Goal: Task Accomplishment & Management: Use online tool/utility

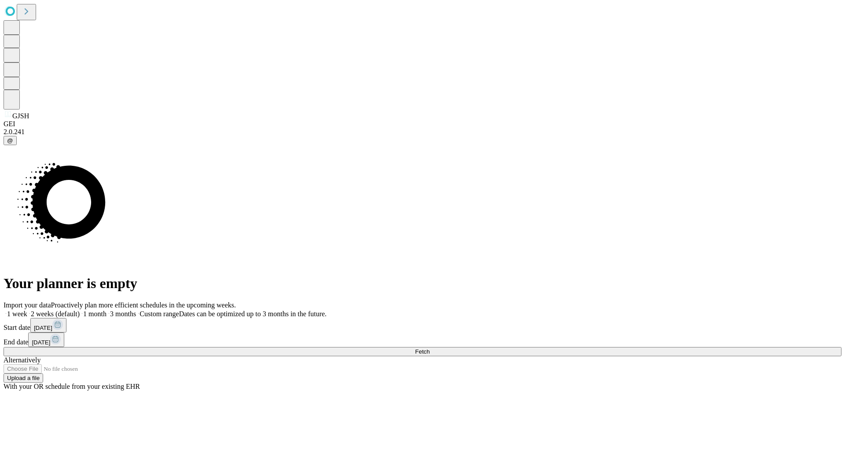
click at [27, 310] on label "1 week" at bounding box center [16, 313] width 24 height 7
click at [430, 349] on span "Fetch" at bounding box center [422, 352] width 15 height 7
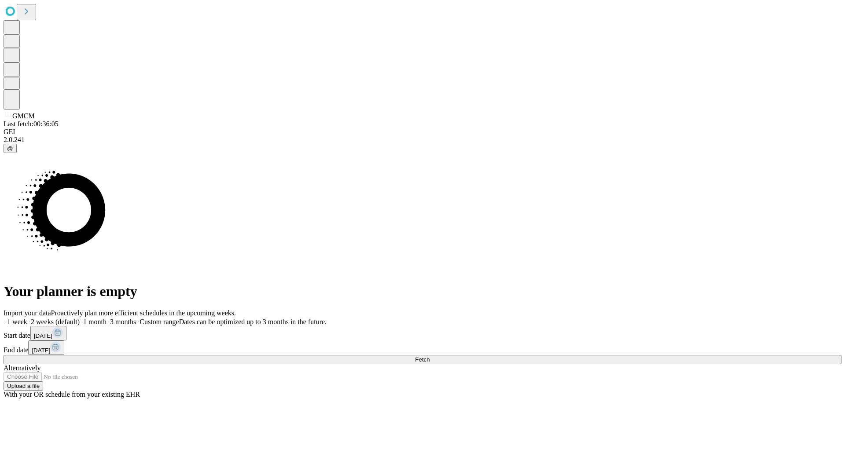
click at [27, 318] on label "1 week" at bounding box center [16, 321] width 24 height 7
click at [430, 357] on span "Fetch" at bounding box center [422, 360] width 15 height 7
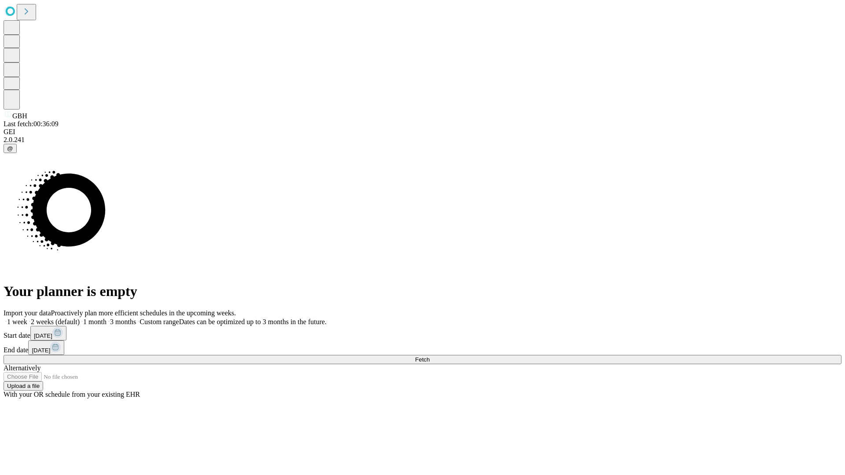
click at [27, 318] on label "1 week" at bounding box center [16, 321] width 24 height 7
click at [430, 357] on span "Fetch" at bounding box center [422, 360] width 15 height 7
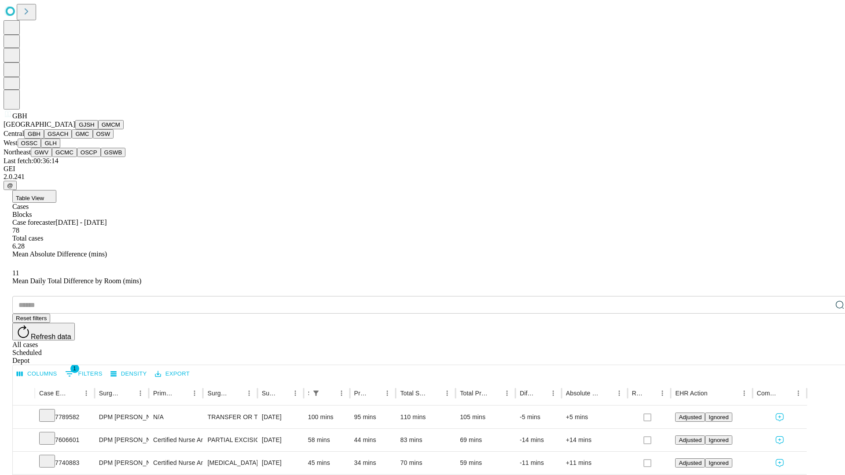
click at [68, 139] on button "GSACH" at bounding box center [58, 133] width 28 height 9
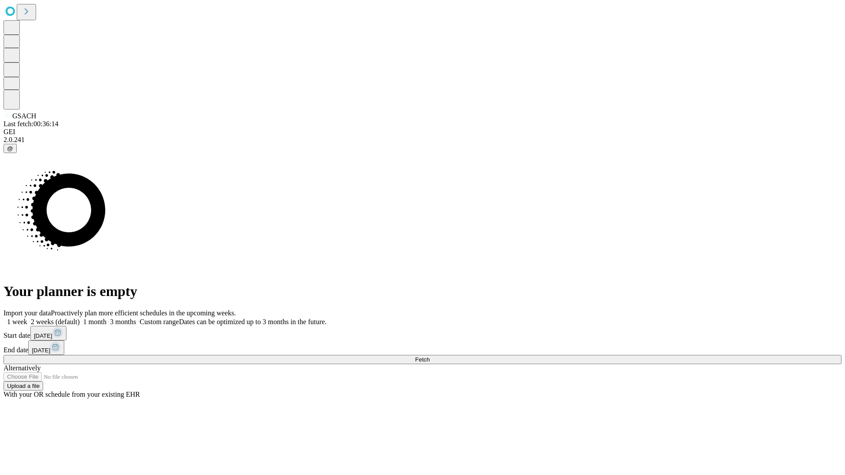
click at [27, 318] on label "1 week" at bounding box center [16, 321] width 24 height 7
click at [430, 357] on span "Fetch" at bounding box center [422, 360] width 15 height 7
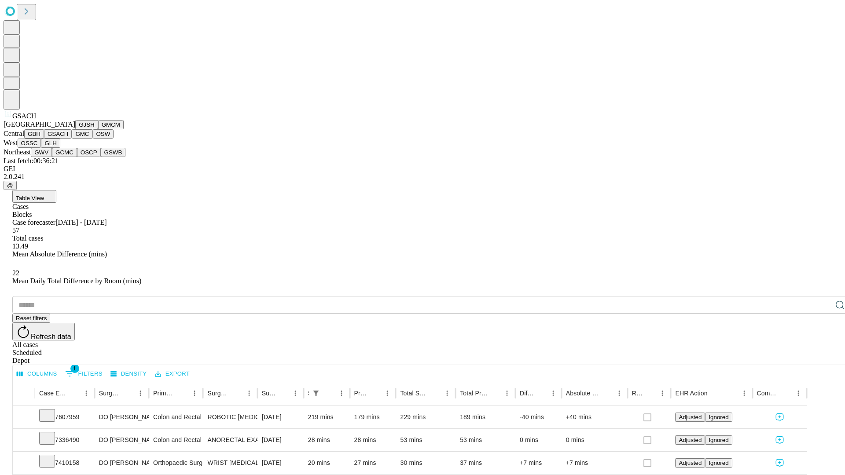
click at [72, 139] on button "GMC" at bounding box center [82, 133] width 21 height 9
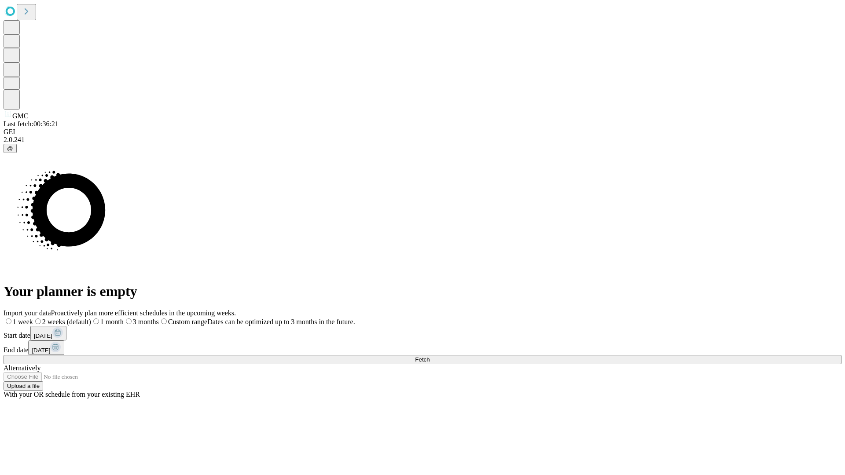
click at [33, 318] on label "1 week" at bounding box center [18, 321] width 29 height 7
click at [430, 357] on span "Fetch" at bounding box center [422, 360] width 15 height 7
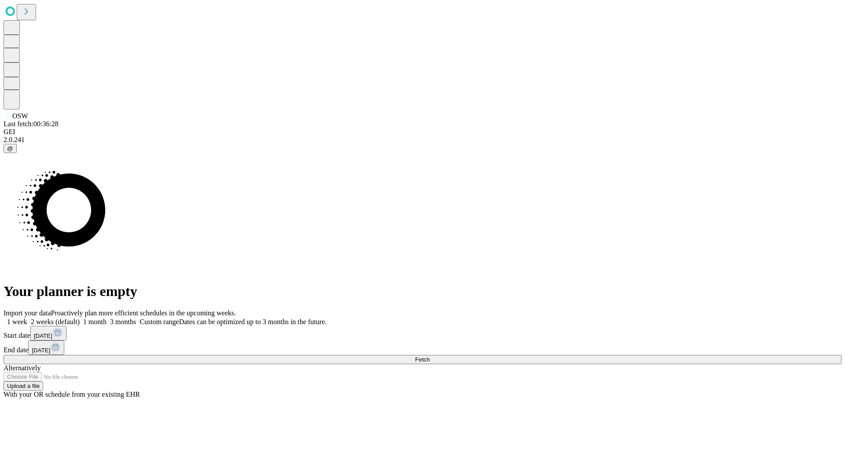
click at [27, 318] on label "1 week" at bounding box center [16, 321] width 24 height 7
click at [430, 357] on span "Fetch" at bounding box center [422, 360] width 15 height 7
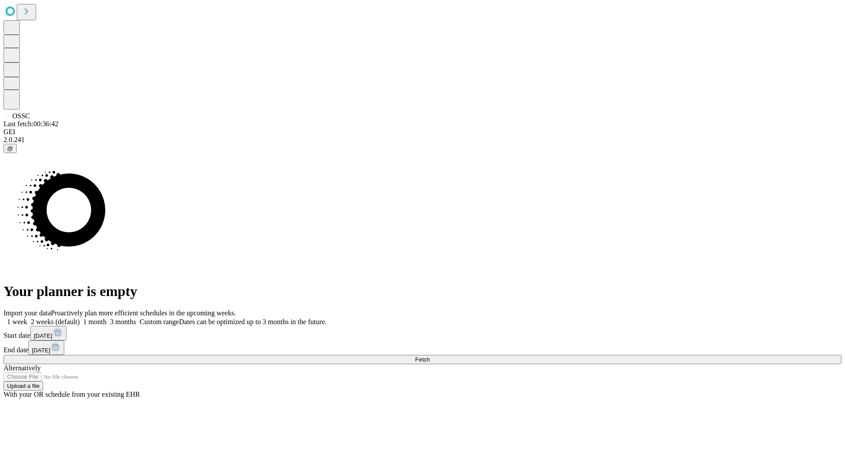
click at [430, 357] on span "Fetch" at bounding box center [422, 360] width 15 height 7
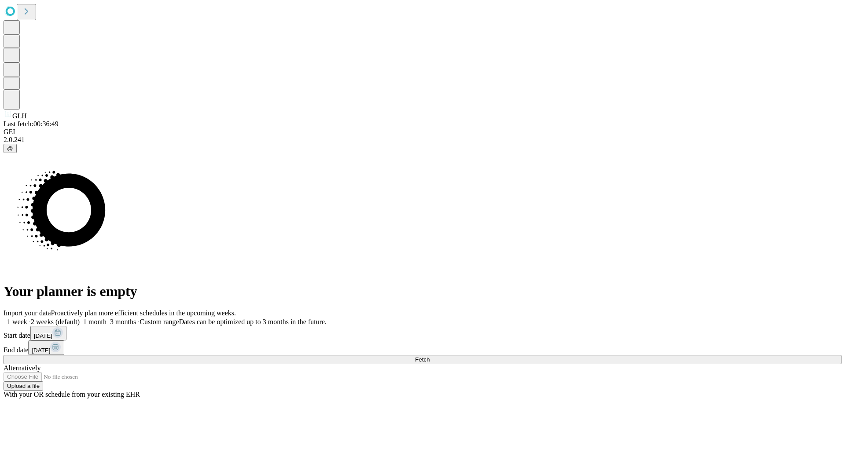
click at [27, 318] on label "1 week" at bounding box center [16, 321] width 24 height 7
click at [430, 357] on span "Fetch" at bounding box center [422, 360] width 15 height 7
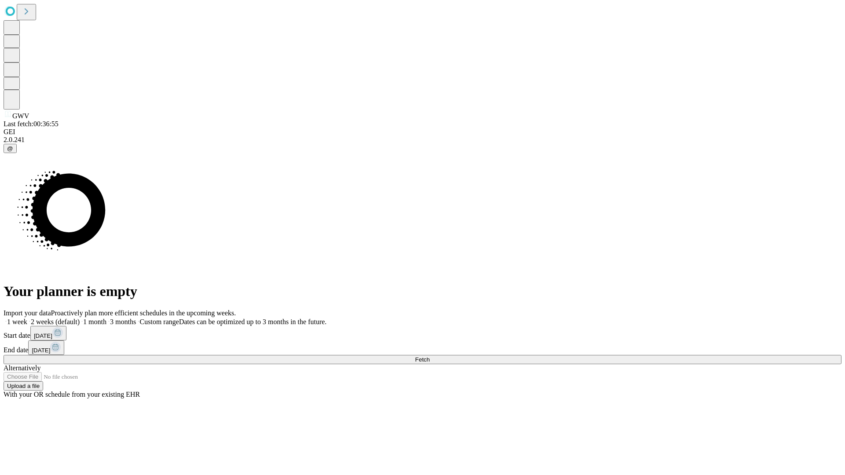
click at [27, 318] on label "1 week" at bounding box center [16, 321] width 24 height 7
click at [430, 357] on span "Fetch" at bounding box center [422, 360] width 15 height 7
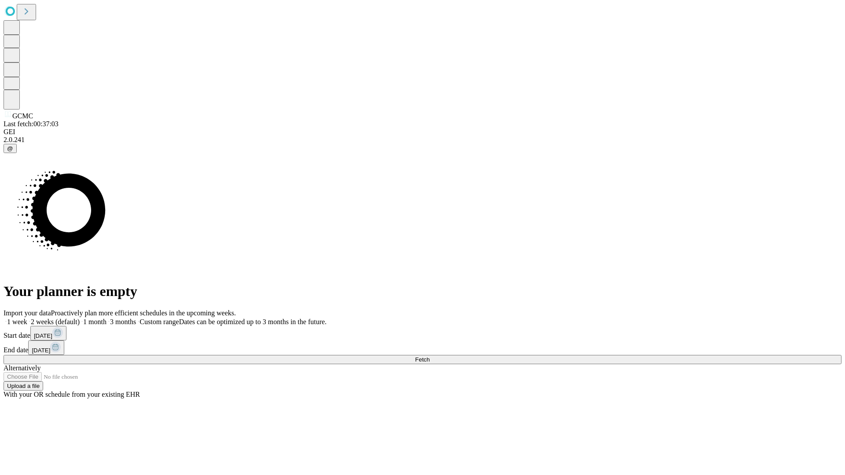
click at [27, 318] on label "1 week" at bounding box center [16, 321] width 24 height 7
click at [430, 357] on span "Fetch" at bounding box center [422, 360] width 15 height 7
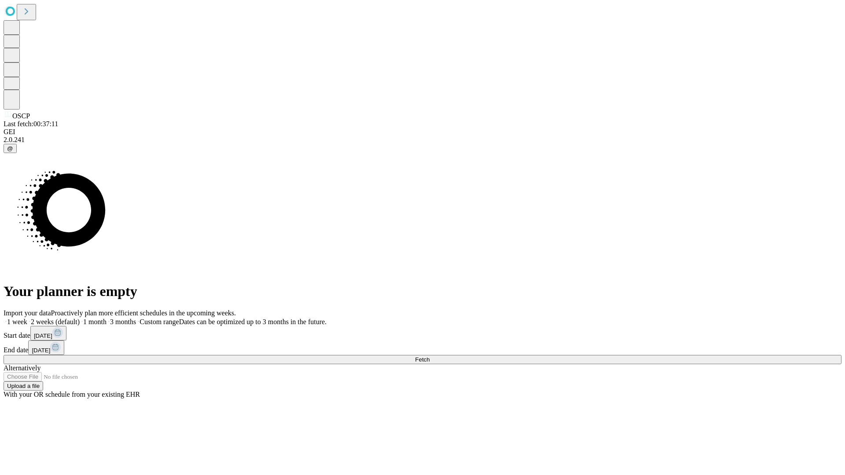
click at [27, 318] on label "1 week" at bounding box center [16, 321] width 24 height 7
click at [430, 357] on span "Fetch" at bounding box center [422, 360] width 15 height 7
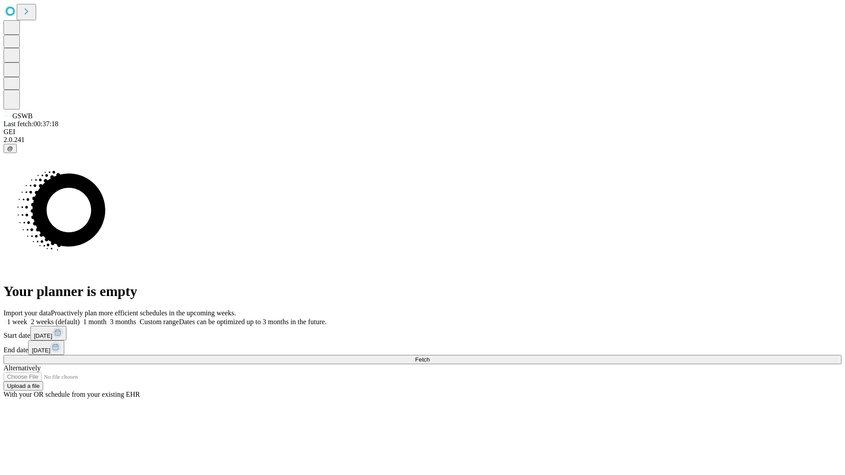
click at [430, 357] on span "Fetch" at bounding box center [422, 360] width 15 height 7
